Goal: Task Accomplishment & Management: Use online tool/utility

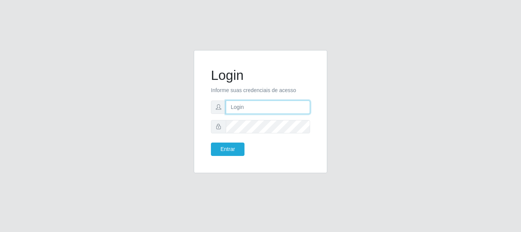
click at [227, 105] on input "text" at bounding box center [268, 106] width 84 height 13
type input "ritaiwof@B5"
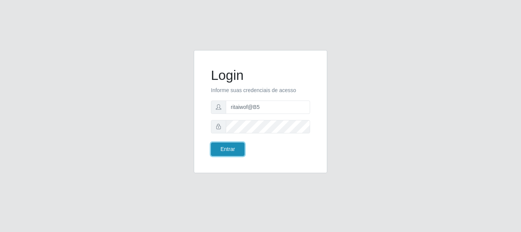
click at [236, 151] on button "Entrar" at bounding box center [228, 148] width 34 height 13
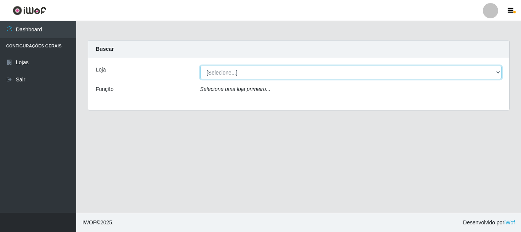
drag, startPoint x: 494, startPoint y: 71, endPoint x: 492, endPoint y: 77, distance: 6.2
click at [494, 71] on select "[Selecione...] Bemais Supermercados - B5 Anatólia" at bounding box center [351, 72] width 302 height 13
select select "405"
click at [200, 66] on select "[Selecione...] Bemais Supermercados - B5 Anatólia" at bounding box center [351, 72] width 302 height 13
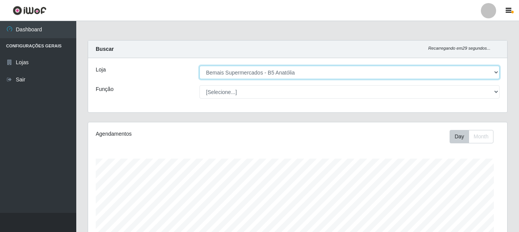
scroll to position [158, 419]
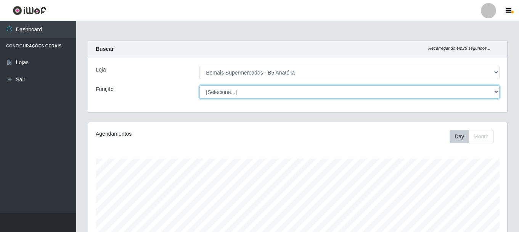
click at [496, 90] on select "[Selecione...] ASG ASG + ASG ++ Auxiliar de Estacionamento Auxiliar de Estacion…" at bounding box center [350, 91] width 300 height 13
select select "82"
click at [200, 85] on select "[Selecione...] ASG ASG + ASG ++ Auxiliar de Estacionamento Auxiliar de Estacion…" at bounding box center [350, 91] width 300 height 13
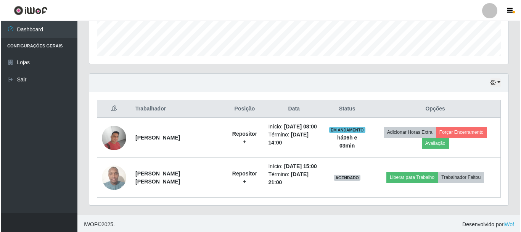
scroll to position [219, 0]
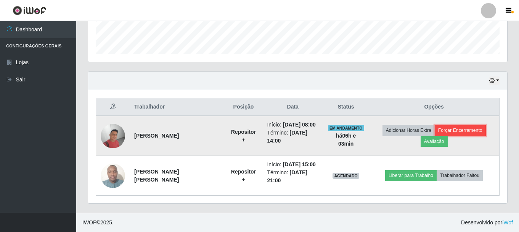
click at [468, 130] on button "Forçar Encerramento" at bounding box center [460, 130] width 51 height 11
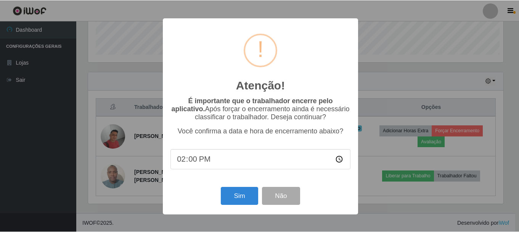
scroll to position [158, 415]
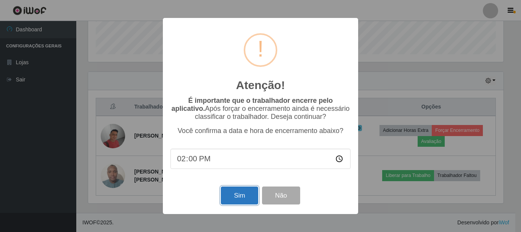
click at [235, 192] on button "Sim" at bounding box center [239, 195] width 37 height 18
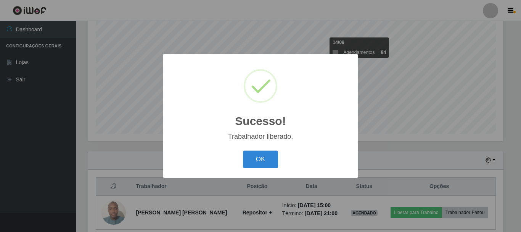
drag, startPoint x: 267, startPoint y: 155, endPoint x: 261, endPoint y: 150, distance: 7.9
click at [263, 151] on button "OK" at bounding box center [260, 159] width 35 height 18
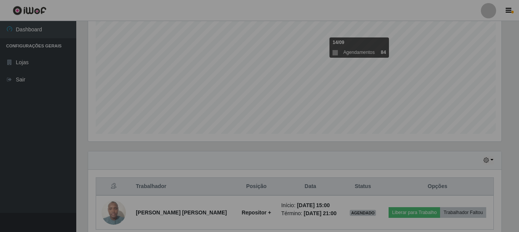
scroll to position [158, 419]
